Goal: Task Accomplishment & Management: Manage account settings

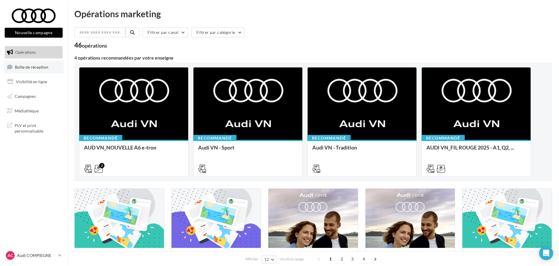
click at [39, 67] on span "Boîte de réception" at bounding box center [31, 66] width 33 height 5
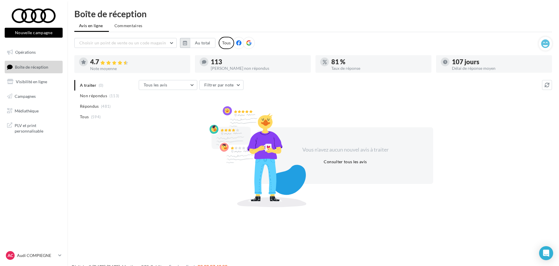
click at [187, 42] on icon "button" at bounding box center [185, 43] width 4 height 5
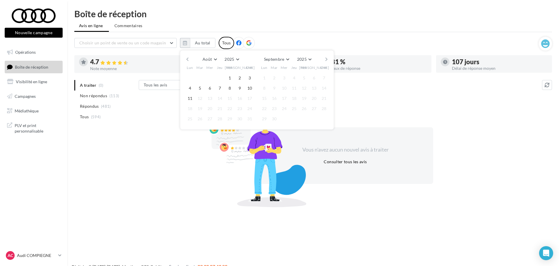
click at [186, 58] on button "button" at bounding box center [187, 59] width 5 height 8
click at [197, 77] on button "1" at bounding box center [199, 78] width 9 height 9
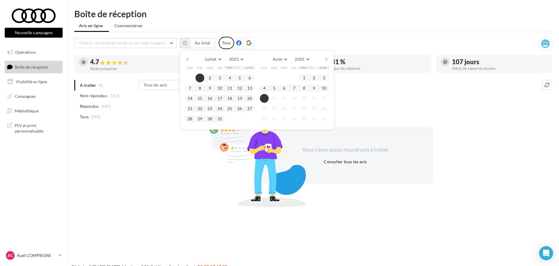
click at [263, 97] on button "11" at bounding box center [264, 98] width 9 height 9
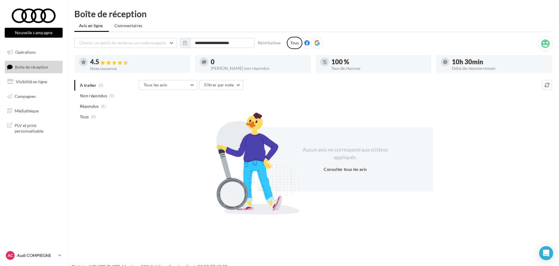
click at [24, 256] on p "Audi COMPIEGNE" at bounding box center [36, 256] width 39 height 6
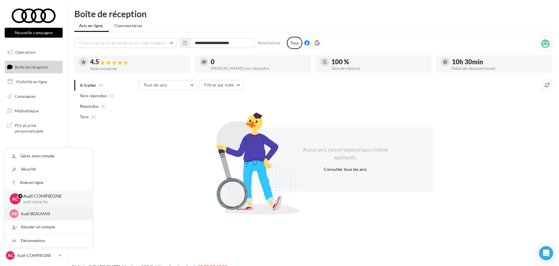
click at [39, 208] on div "AB Audi BEAUVAIS audi-beau-for" at bounding box center [48, 213] width 87 height 13
click at [38, 214] on p "Audi BEAUVAIS" at bounding box center [53, 214] width 64 height 6
